Goal: Navigation & Orientation: Find specific page/section

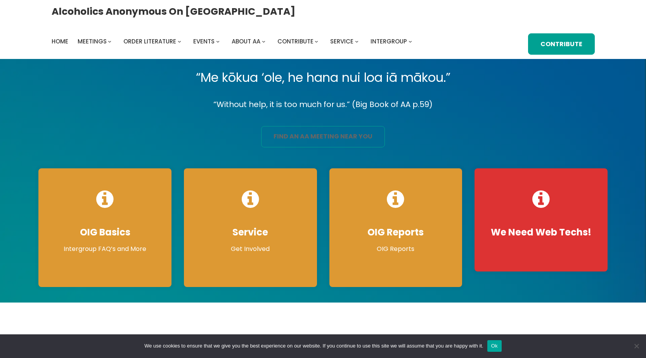
click at [304, 139] on link "find an aa meeting near you" at bounding box center [323, 136] width 124 height 21
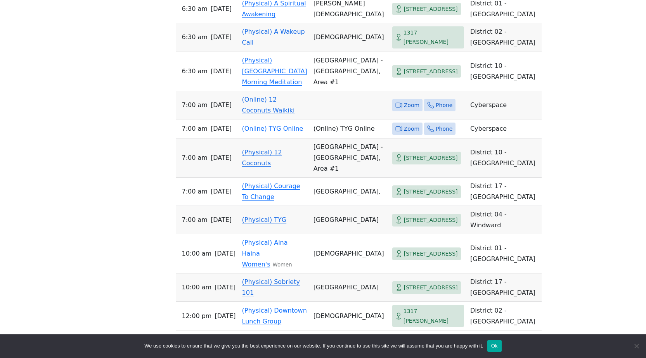
scroll to position [3844, 0]
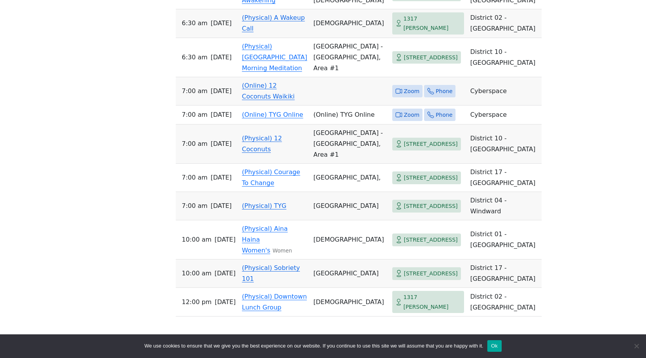
drag, startPoint x: 161, startPoint y: 80, endPoint x: 147, endPoint y: 24, distance: 57.6
drag, startPoint x: 137, startPoint y: 34, endPoint x: 179, endPoint y: 12, distance: 47.6
